Goal: Information Seeking & Learning: Learn about a topic

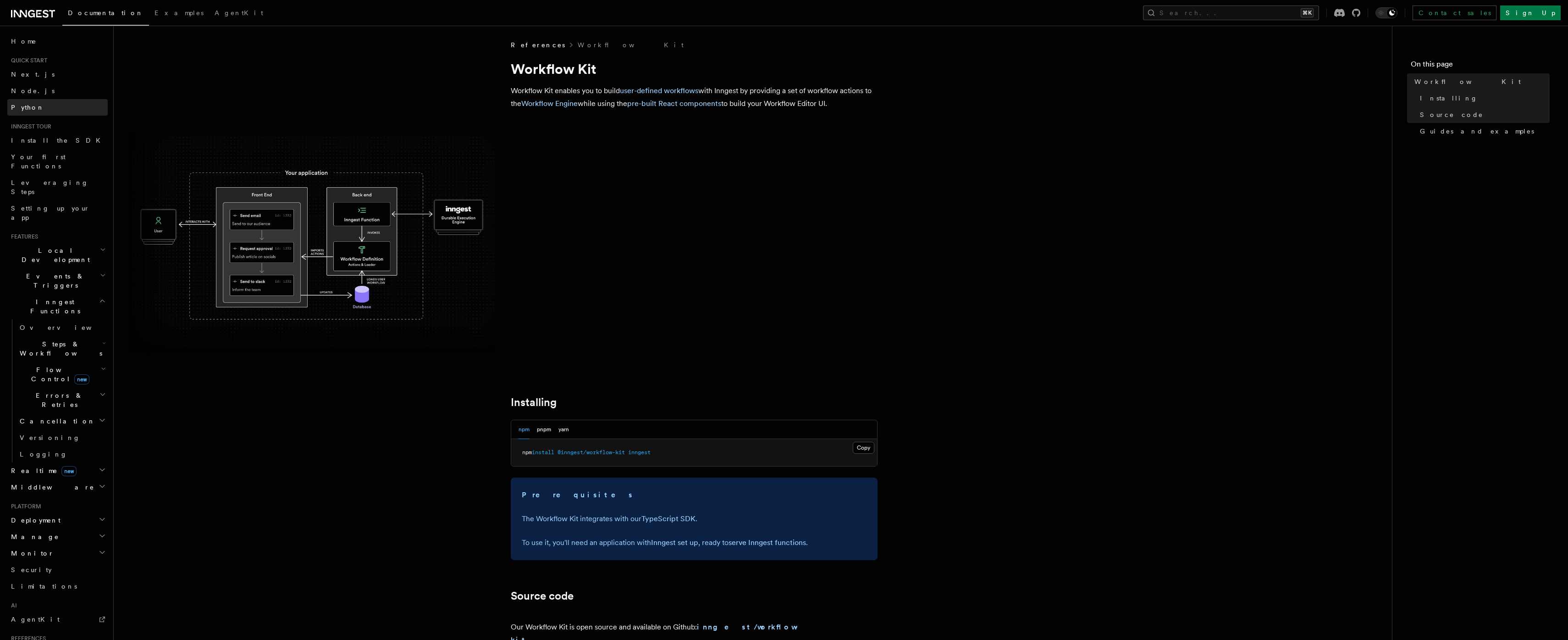
click at [36, 111] on link "Python" at bounding box center [57, 107] width 100 height 16
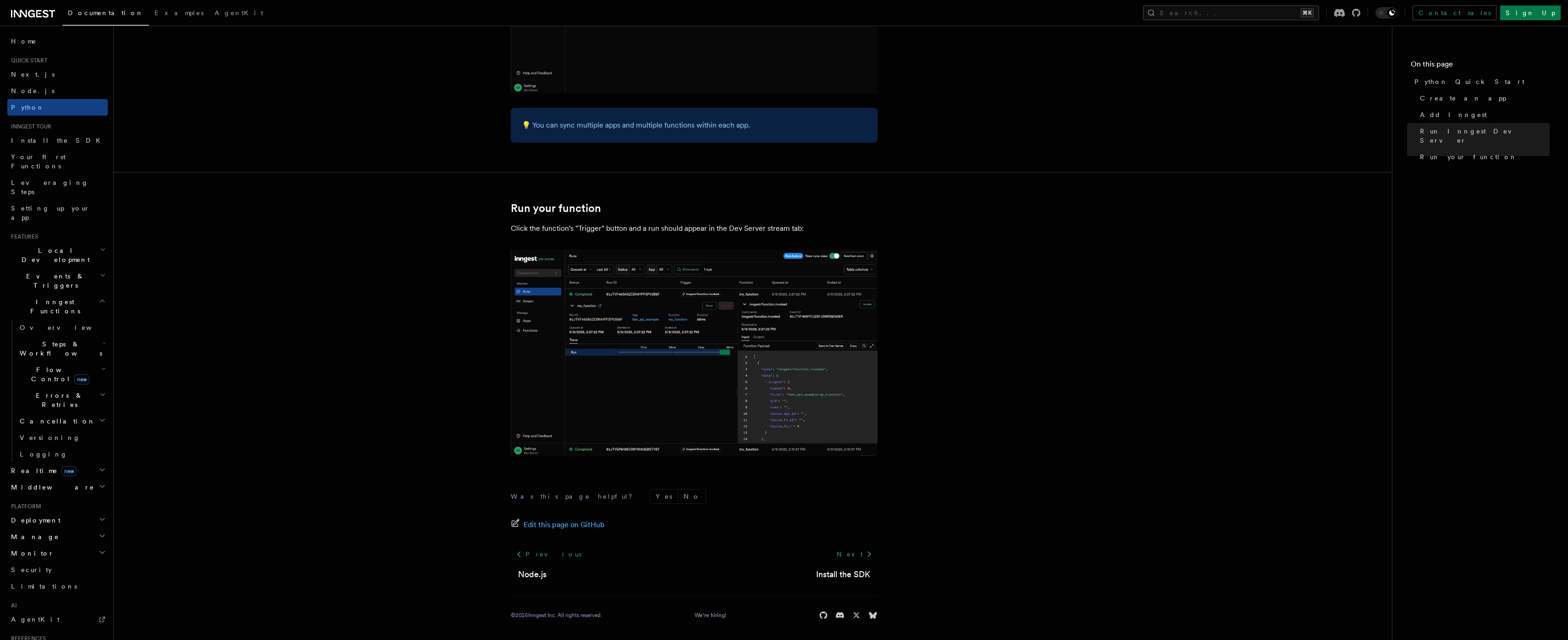
scroll to position [1679, 0]
click at [29, 466] on span "Realtime new" at bounding box center [42, 470] width 69 height 9
click at [85, 585] on h2 "Python SDK" at bounding box center [57, 593] width 100 height 16
click at [78, 585] on h2 "Python SDK" at bounding box center [57, 593] width 100 height 16
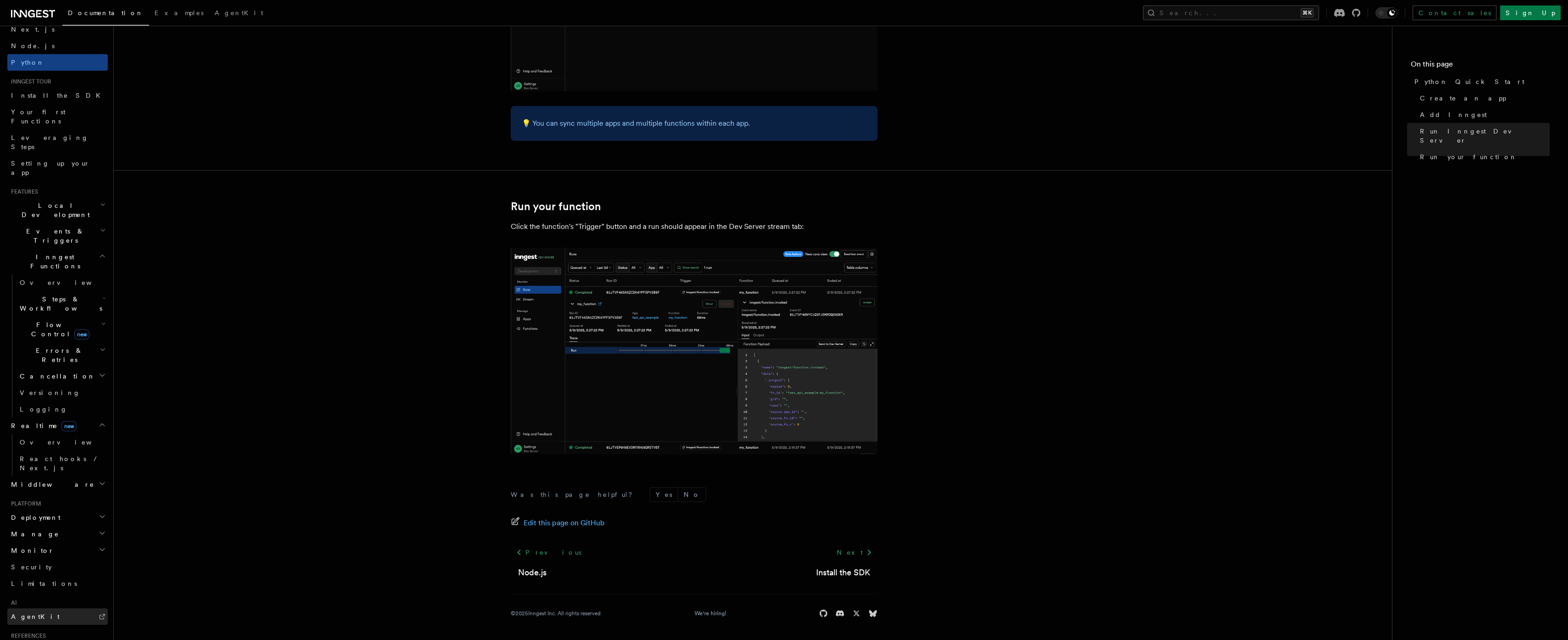
scroll to position [0, 0]
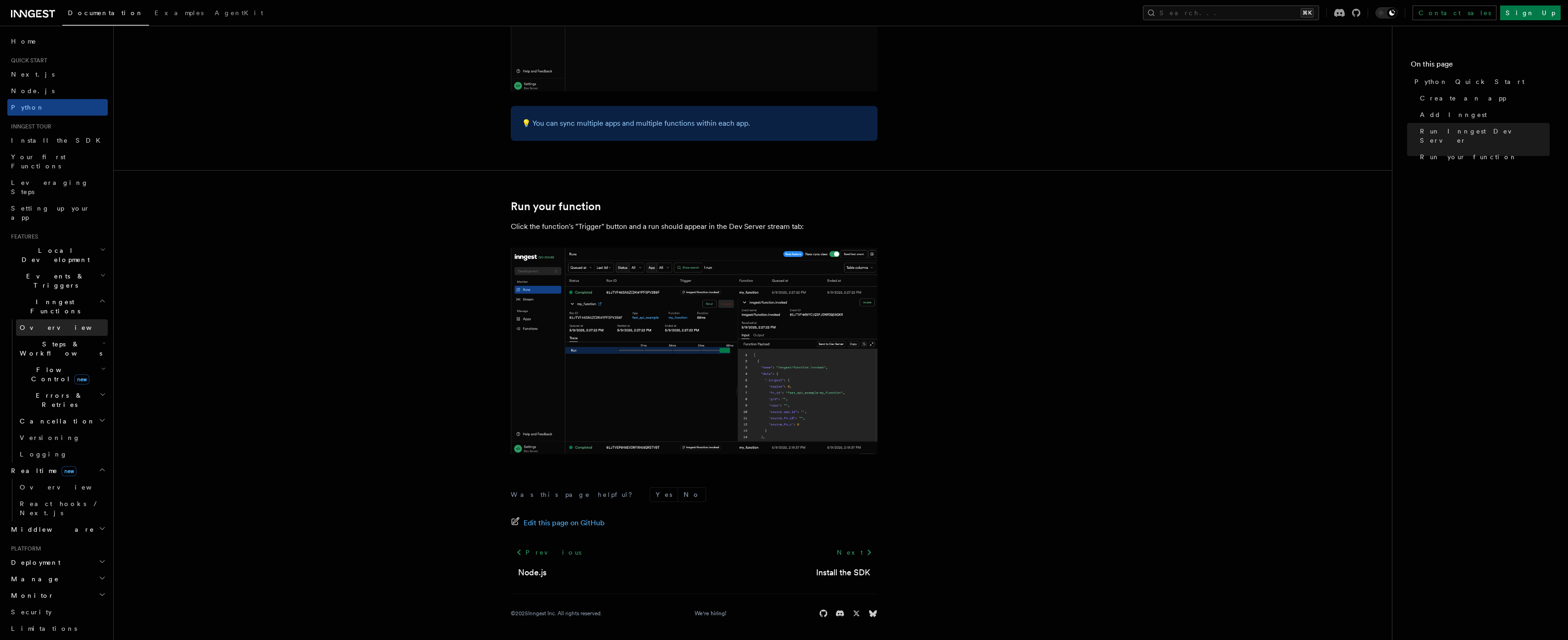
click at [60, 319] on link "Overview" at bounding box center [61, 327] width 92 height 16
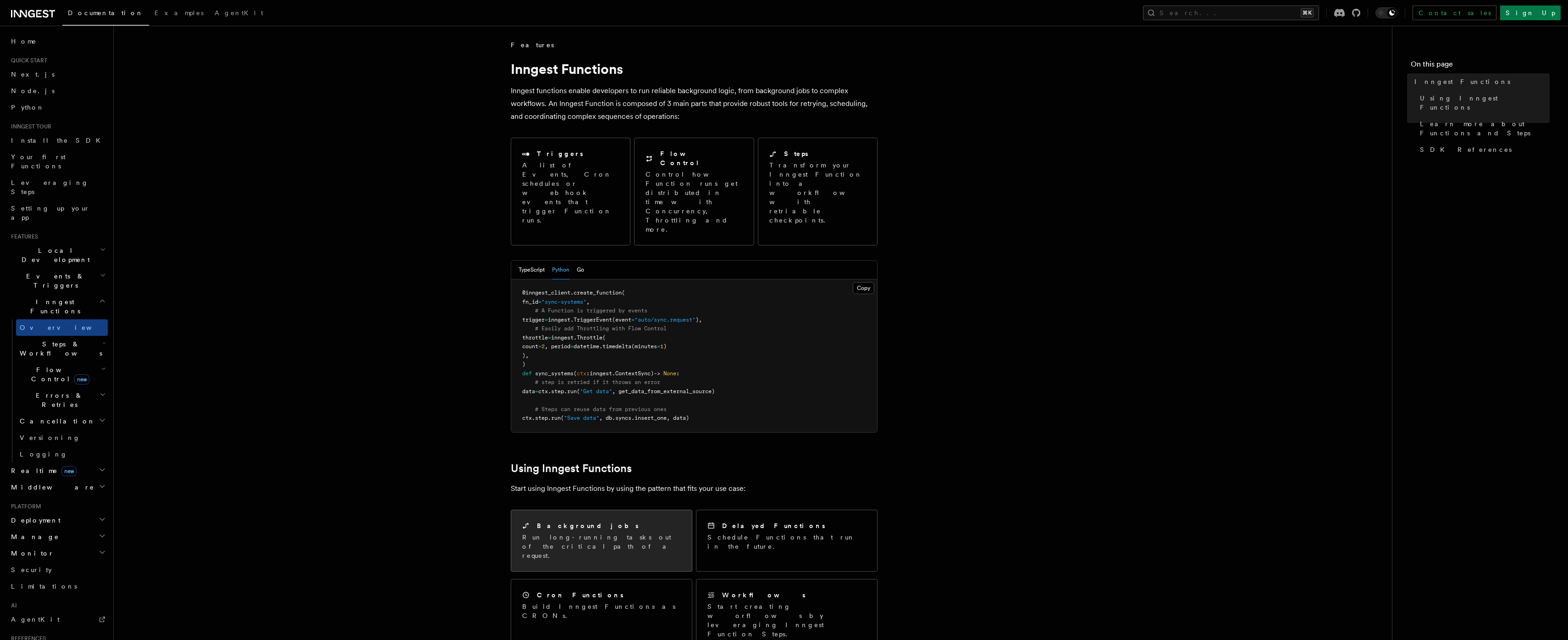
click at [575, 532] on p "Run long-running tasks out of the critical path of a request." at bounding box center [601, 546] width 159 height 27
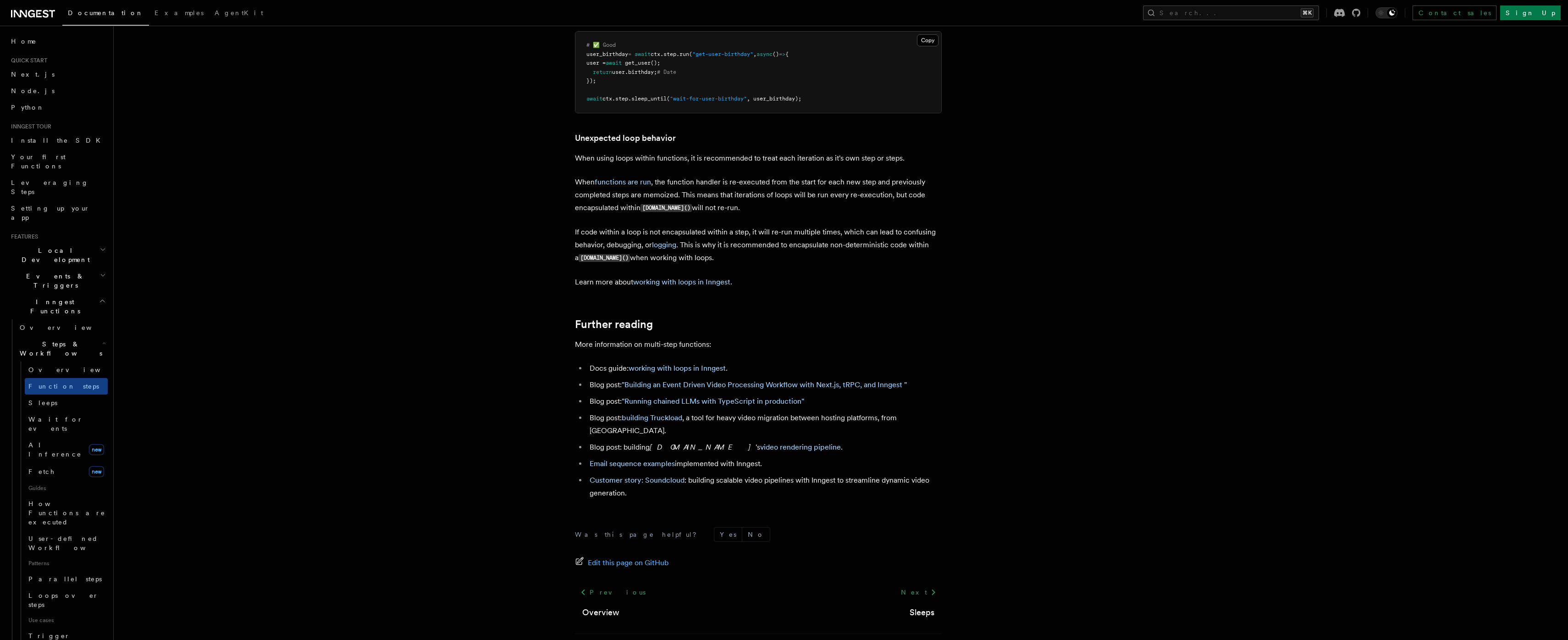
scroll to position [2251, 0]
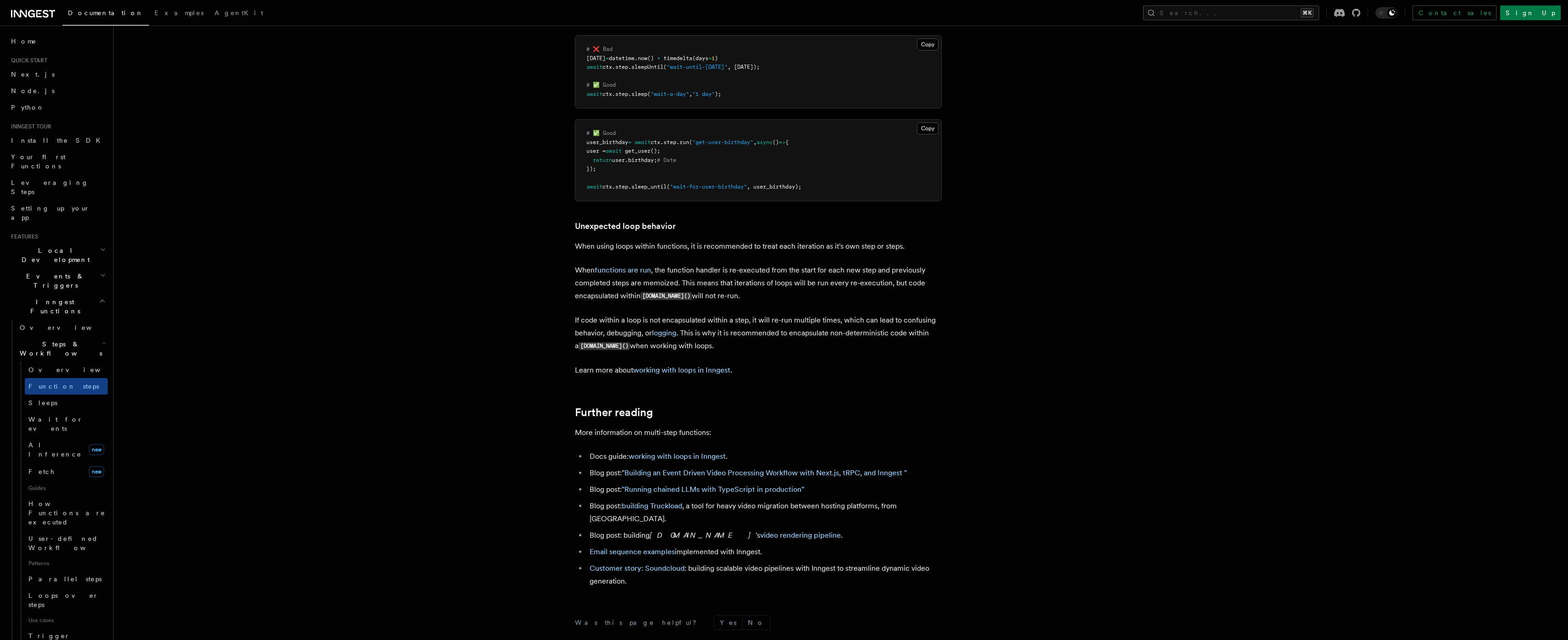
scroll to position [2118, 0]
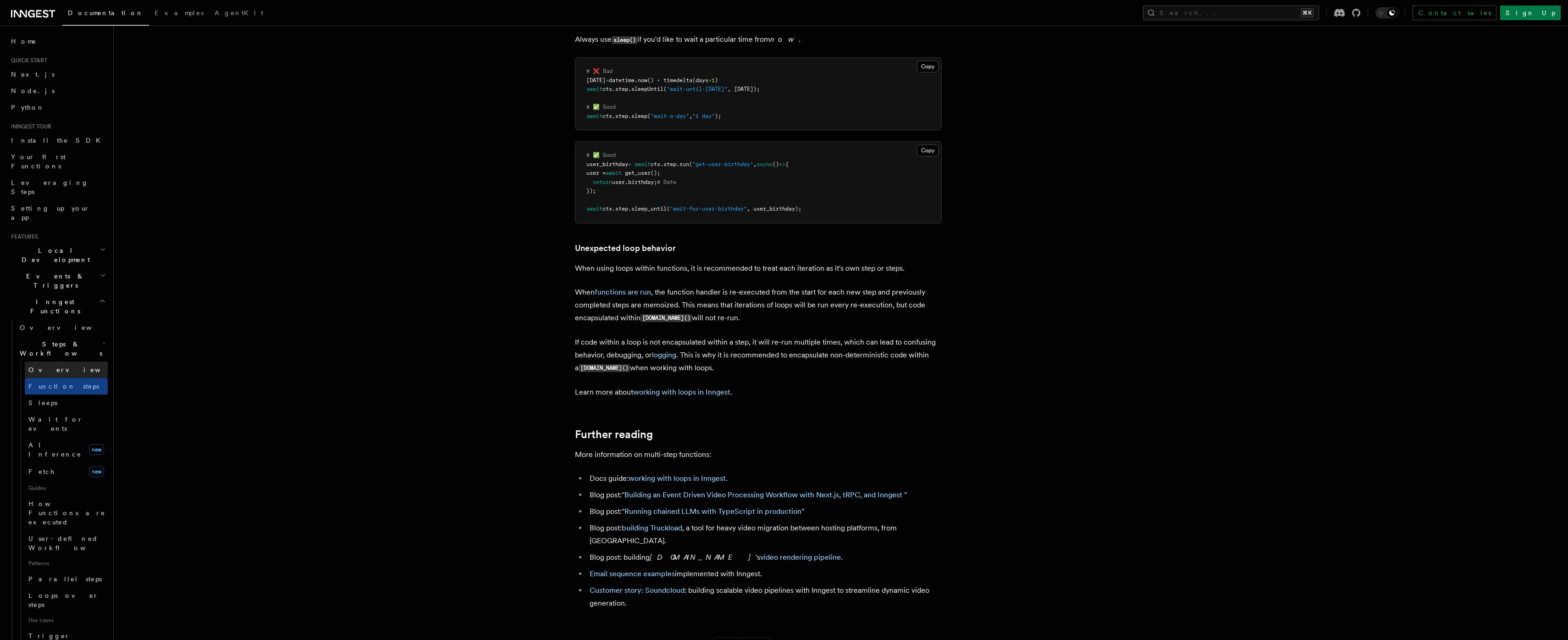
click at [51, 366] on span "Overview" at bounding box center [75, 370] width 94 height 7
